Goal: Find specific page/section: Find specific page/section

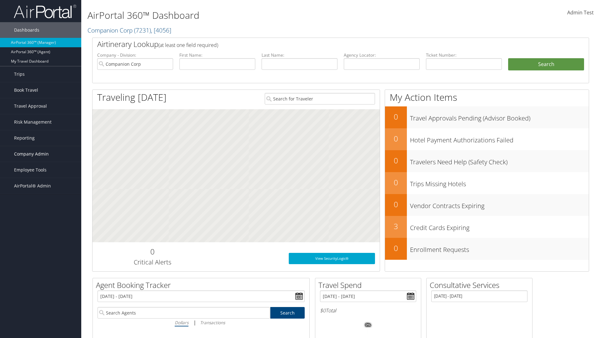
click at [41, 154] on span "Company Admin" at bounding box center [31, 154] width 35 height 16
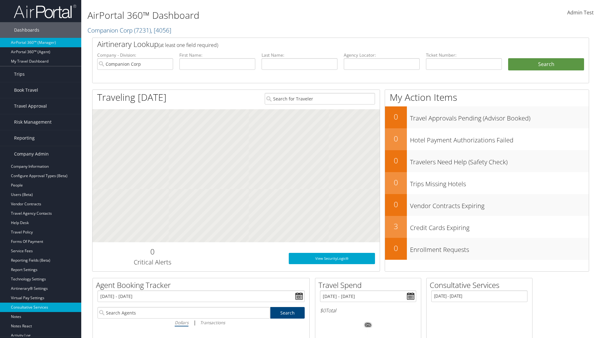
click at [41, 307] on link "Consultative Services" at bounding box center [40, 306] width 81 height 9
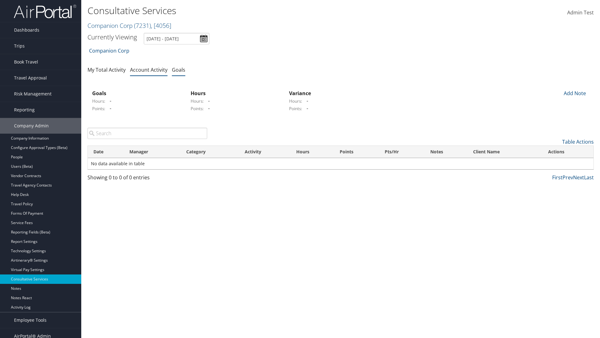
click at [179, 69] on link "Goals" at bounding box center [178, 69] width 13 height 7
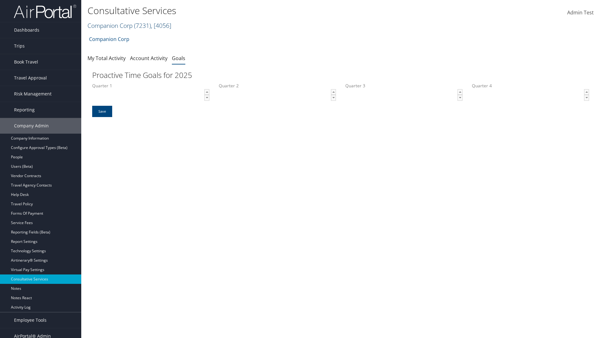
click at [110, 25] on link "Companion Corp ( 7231 ) , [ 4056 ]" at bounding box center [130, 25] width 84 height 8
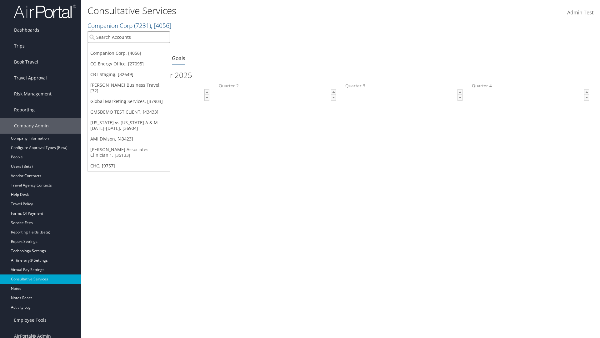
click at [129, 37] on input "search" at bounding box center [129, 37] width 82 height 12
type input "Global Marketing Services"
click at [135, 48] on div "Global Marketing Services (301946), [37903]" at bounding box center [134, 49] width 101 height 6
